Goal: Entertainment & Leisure: Consume media (video, audio)

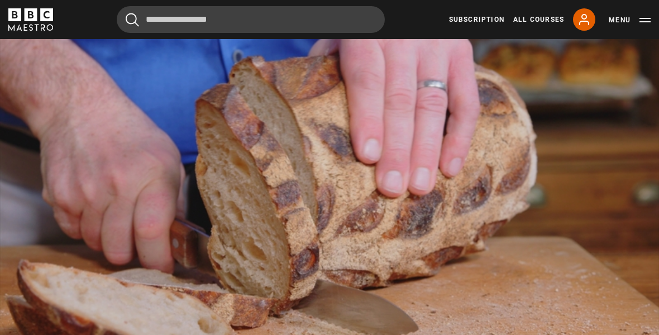
scroll to position [543, 0]
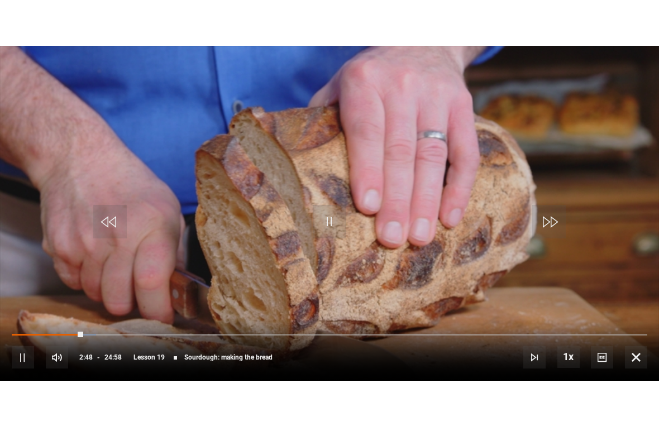
scroll to position [13, 0]
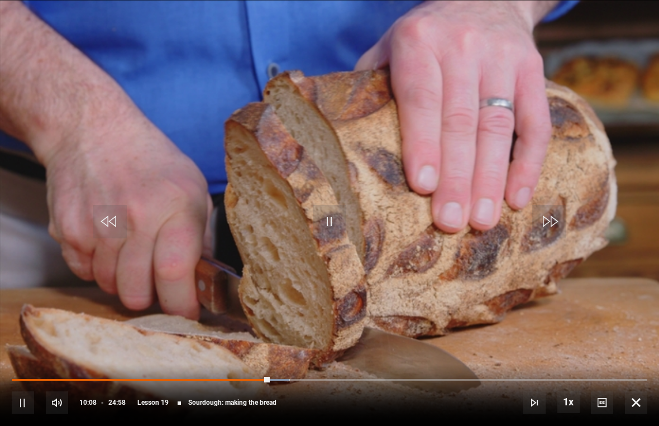
click at [428, 320] on video-js "Video Player is loading. Play Lesson Sourdough: making the bread 10s Skip Back …" at bounding box center [329, 213] width 659 height 426
click at [427, 327] on video-js "Video Player is loading. Play Lesson Sourdough: making the bread 10s Skip Back …" at bounding box center [329, 213] width 659 height 426
click at [598, 334] on div "Loaded : 0.00%" at bounding box center [329, 380] width 635 height 2
click at [500, 301] on video-js "Video Player is loading. Play Lesson Sourdough: making the bread 10s Skip Back …" at bounding box center [329, 213] width 659 height 426
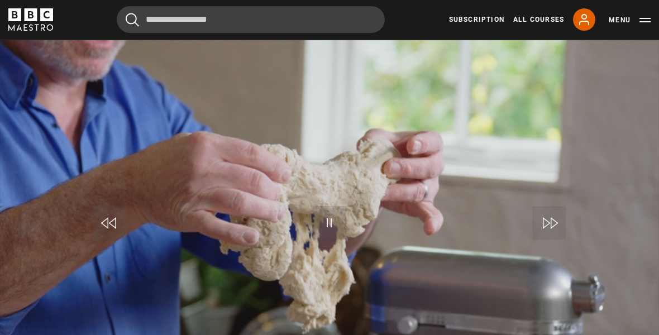
scroll to position [495, 0]
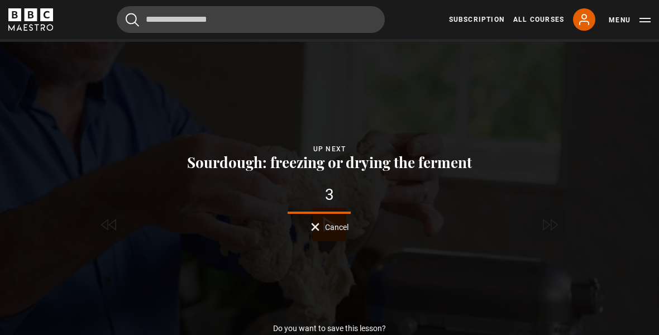
click at [463, 311] on div "Lesson Completed Up next Sourdough: freezing or drying the ferment 3 Cancel Do …" at bounding box center [329, 227] width 659 height 371
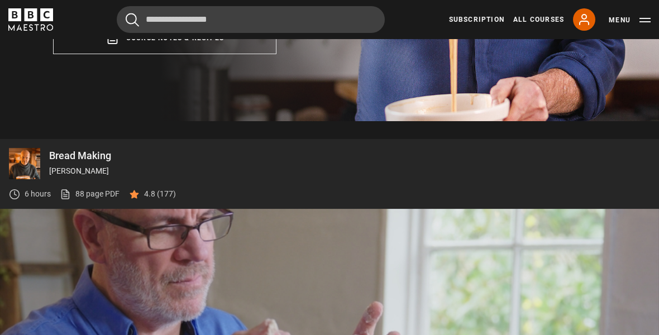
scroll to position [327, 0]
